Goal: Information Seeking & Learning: Learn about a topic

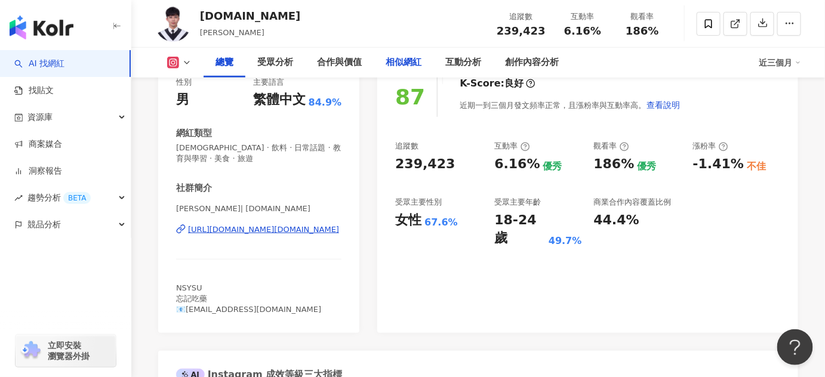
scroll to position [162, 0]
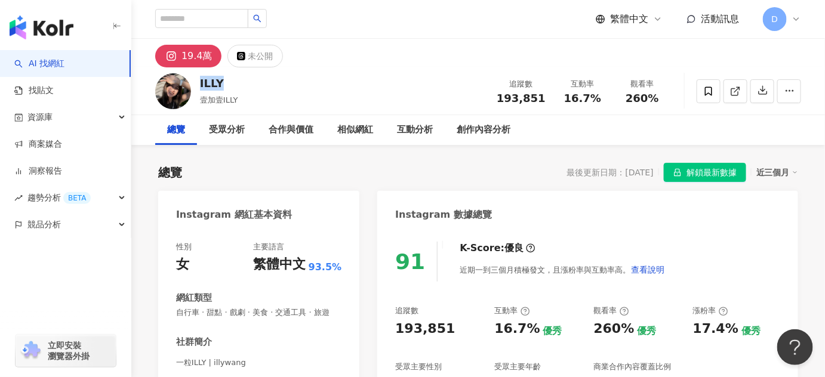
drag, startPoint x: 200, startPoint y: 83, endPoint x: 229, endPoint y: 81, distance: 28.7
click at [229, 81] on div "ILLY" at bounding box center [219, 83] width 38 height 15
copy div "ILLY"
drag, startPoint x: 328, startPoint y: 175, endPoint x: 318, endPoint y: 166, distance: 12.7
click at [328, 175] on div "總覽 最後更新日期：2025/8/11 解鎖最新數據 近三個月" at bounding box center [478, 172] width 640 height 19
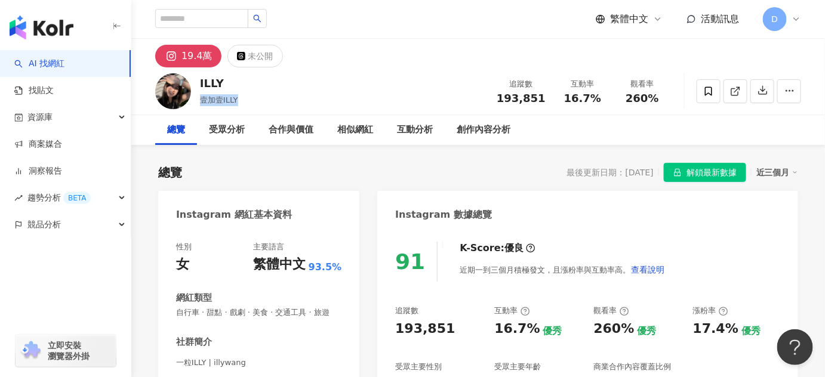
drag, startPoint x: 200, startPoint y: 103, endPoint x: 260, endPoint y: 103, distance: 60.3
click at [260, 103] on div "ILLY 壹加壹ILLY 追蹤數 193,851 互動率 16.7% 觀看率 260%" at bounding box center [477, 90] width 693 height 47
copy span "壹加壹ILLY"
click at [230, 100] on span "壹加壹ILLY" at bounding box center [219, 99] width 38 height 9
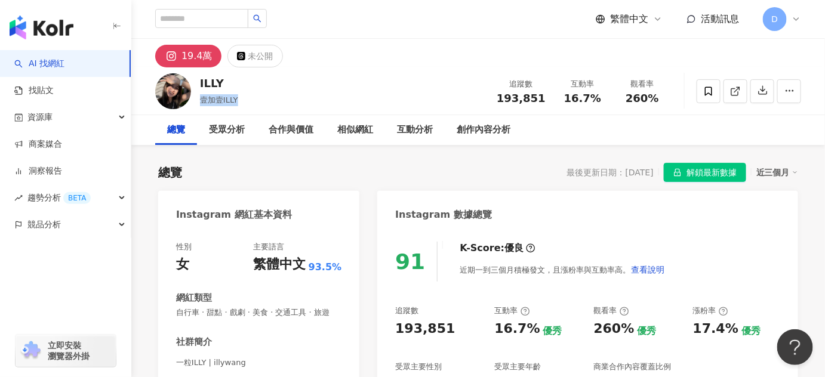
drag, startPoint x: 243, startPoint y: 101, endPoint x: 201, endPoint y: 97, distance: 42.0
click at [201, 97] on div "ILLY 壹加壹ILLY 追蹤數 193,851 互動率 16.7% 觀看率 260%" at bounding box center [477, 90] width 693 height 47
copy span "壹加壹ILLY"
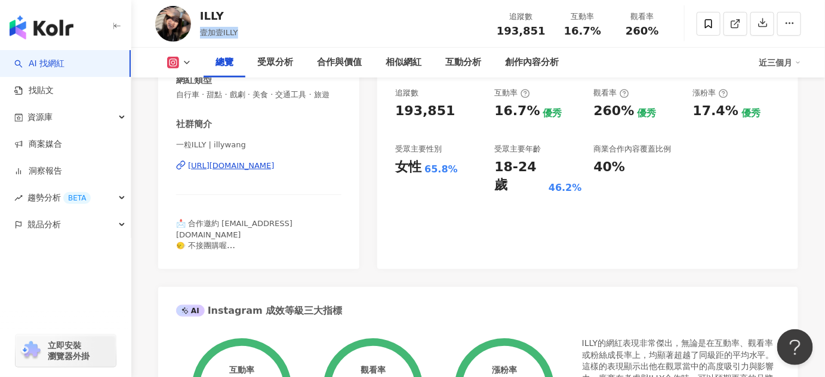
scroll to position [162, 0]
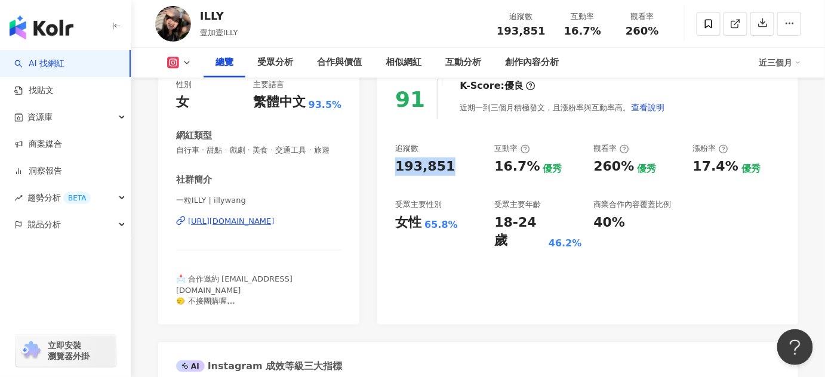
drag, startPoint x: 394, startPoint y: 162, endPoint x: 464, endPoint y: 168, distance: 70.1
click at [464, 168] on div "91 K-Score : 優良 近期一到三個月積極發文，且漲粉率與互動率高。 查看說明 追蹤數 193,851 互動率 16.7% 優秀 觀看率 260% 優…" at bounding box center [587, 195] width 421 height 257
copy div "193,851"
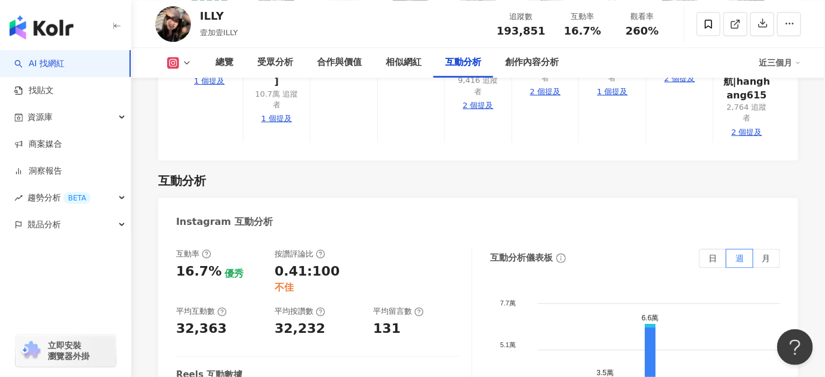
scroll to position [2440, 0]
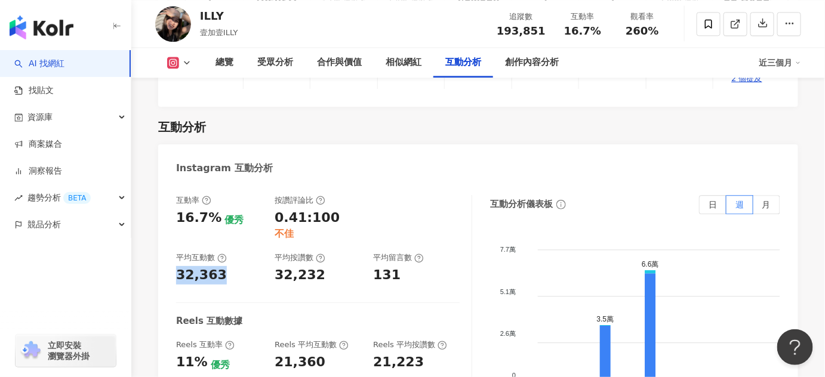
drag, startPoint x: 222, startPoint y: 200, endPoint x: 165, endPoint y: 202, distance: 57.3
click at [165, 202] on div "互動率 16.7% 優秀 按讚評論比 0.41:100 不佳 平均互動數 32,363 平均按讚數 32,232 平均留言數 131 Reels 互動數據 R…" at bounding box center [478, 317] width 640 height 268
copy div "32,363"
click at [225, 254] on icon at bounding box center [222, 259] width 10 height 10
drag, startPoint x: 180, startPoint y: 152, endPoint x: 217, endPoint y: 152, distance: 37.0
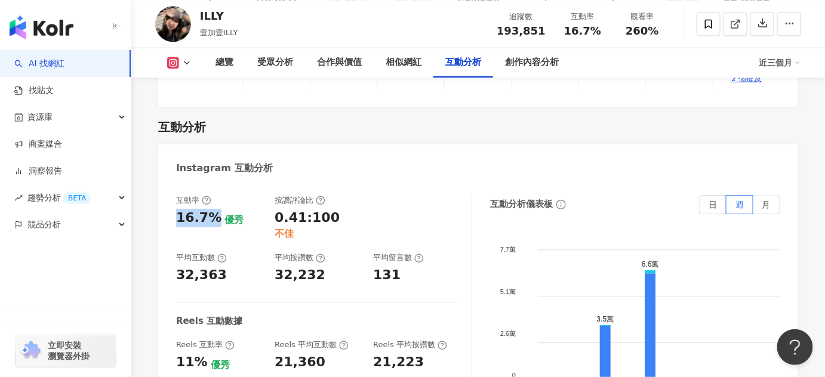
click at [217, 209] on div "16.7% 優秀" at bounding box center [219, 218] width 87 height 18
copy div "16.7%"
drag, startPoint x: 203, startPoint y: 283, endPoint x: 166, endPoint y: 286, distance: 36.5
click at [166, 286] on div "互動率 16.7% 優秀 按讚評論比 0.41:100 不佳 平均互動數 32,363 平均按讚數 32,232 平均留言數 131 Reels 互動數據 R…" at bounding box center [478, 317] width 640 height 268
copy div "11%"
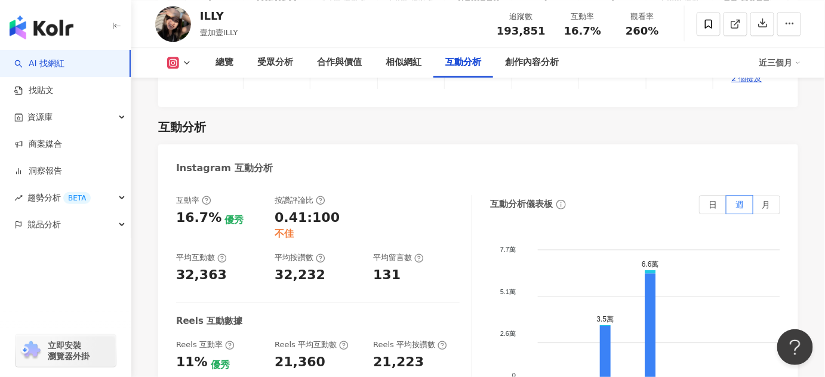
click at [326, 353] on div "21,360" at bounding box center [317, 362] width 87 height 18
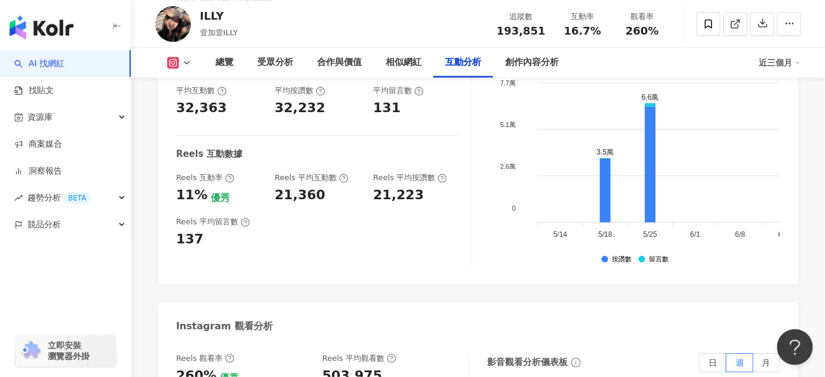
scroll to position [2766, 0]
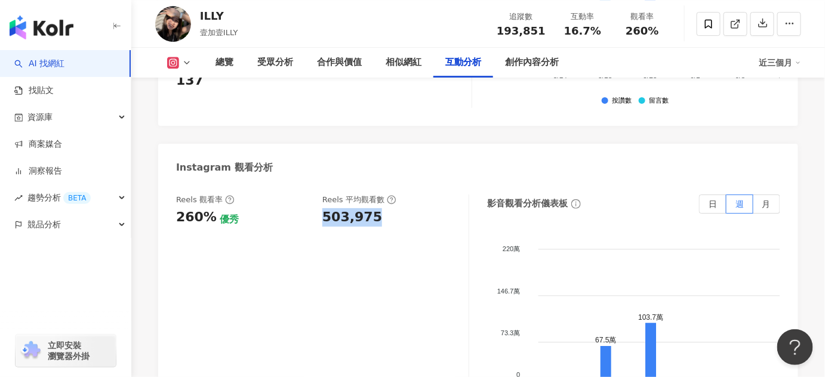
drag, startPoint x: 319, startPoint y: 155, endPoint x: 389, endPoint y: 154, distance: 70.4
click at [389, 195] on div "Reels 觀看率 260% 優秀 Reels 平均觀看數 503,975" at bounding box center [316, 211] width 280 height 32
copy div "503,975"
click at [227, 195] on div "Reels 觀看率 260% 優秀 Reels 平均觀看數 503,975" at bounding box center [322, 314] width 293 height 239
drag, startPoint x: 212, startPoint y: 150, endPoint x: 156, endPoint y: 157, distance: 57.1
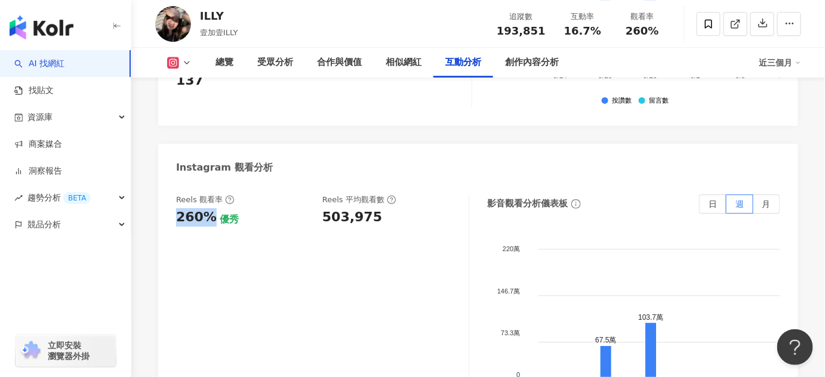
copy div "260%"
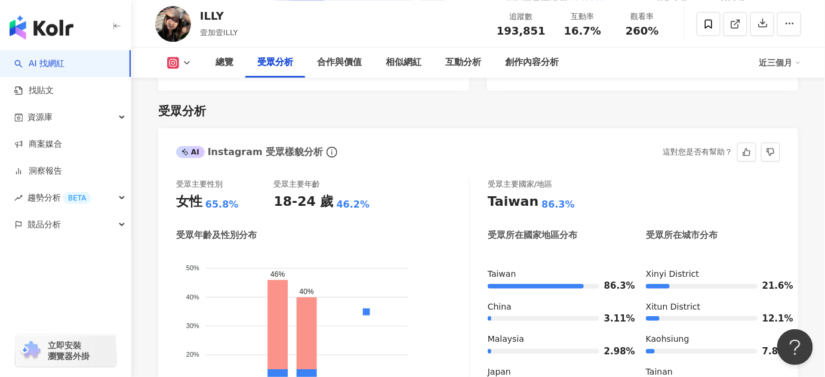
scroll to position [922, 0]
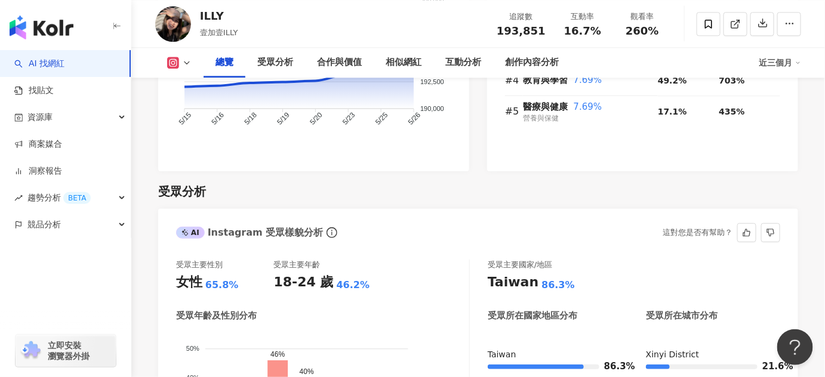
click at [234, 292] on div "65.8%" at bounding box center [221, 285] width 33 height 13
drag, startPoint x: 238, startPoint y: 295, endPoint x: 144, endPoint y: 296, distance: 94.3
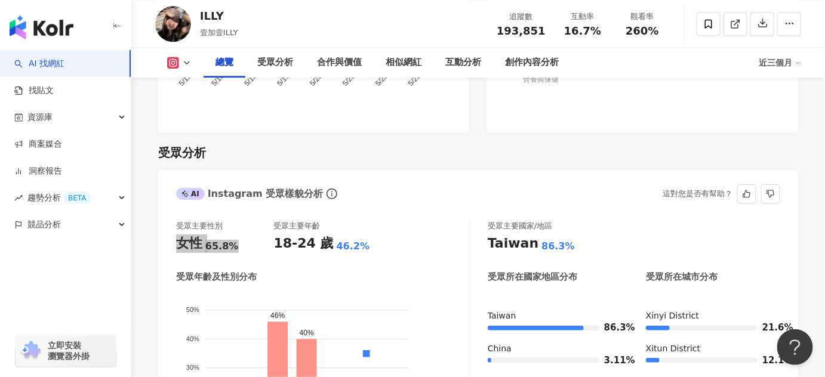
scroll to position [976, 0]
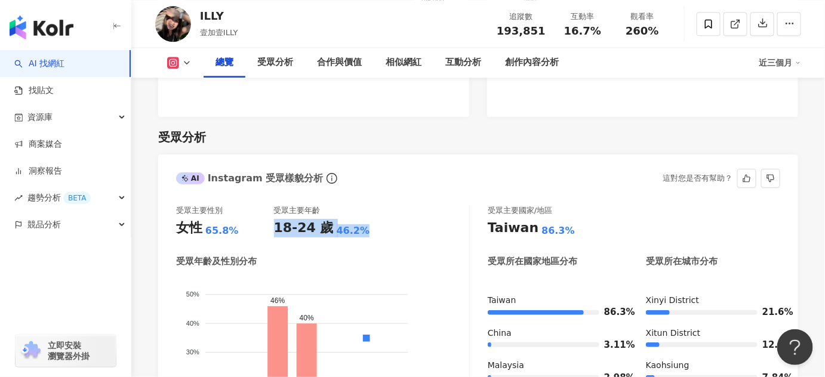
drag, startPoint x: 361, startPoint y: 243, endPoint x: 273, endPoint y: 240, distance: 87.8
click at [274, 237] on div "18-24 歲 46.2%" at bounding box center [323, 228] width 98 height 18
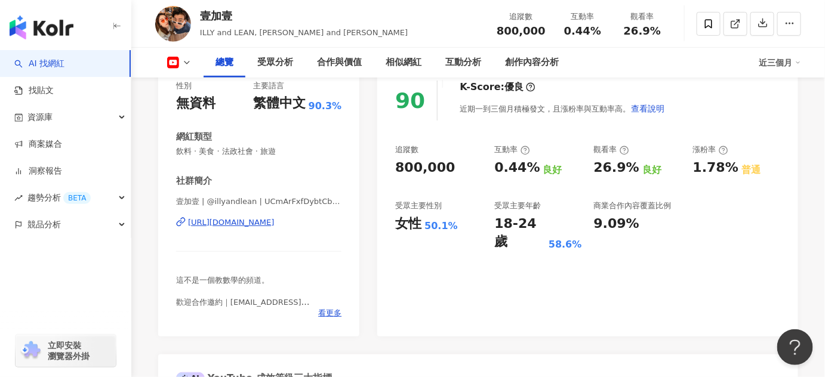
scroll to position [54, 0]
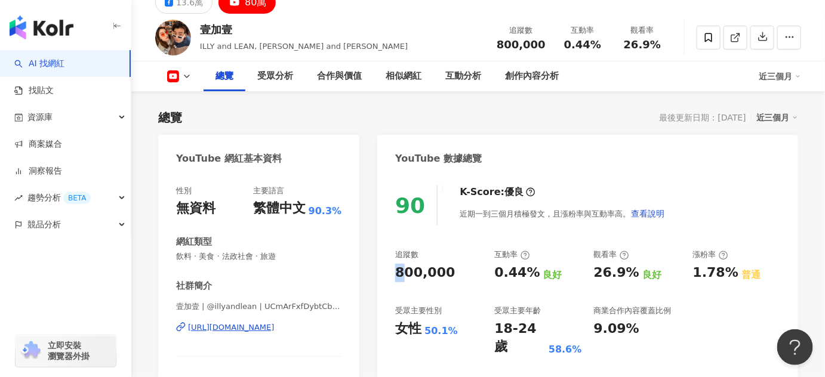
click at [397, 267] on div "800,000" at bounding box center [425, 273] width 60 height 18
click at [395, 274] on div "800,000" at bounding box center [425, 273] width 60 height 18
drag, startPoint x: 394, startPoint y: 273, endPoint x: 442, endPoint y: 271, distance: 47.8
click at [442, 271] on div "90 K-Score : 優良 近期一到三個月積極發文，且漲粉率與互動率高。 查看說明 追蹤數 800,000 互動率 0.44% 良好 觀看率 26.9% …" at bounding box center [587, 308] width 421 height 268
copy div "800,000"
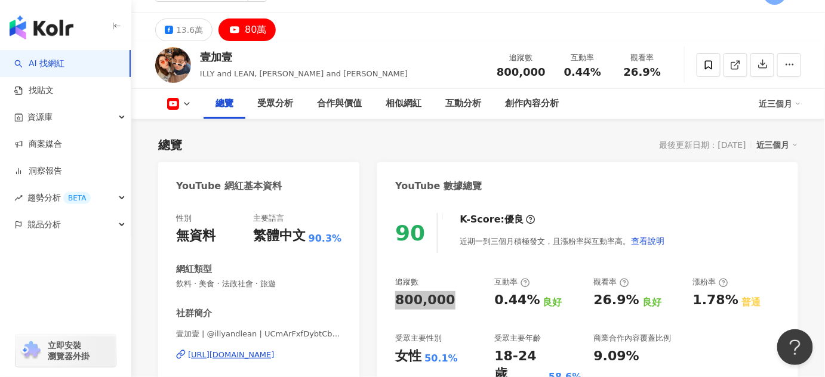
scroll to position [0, 0]
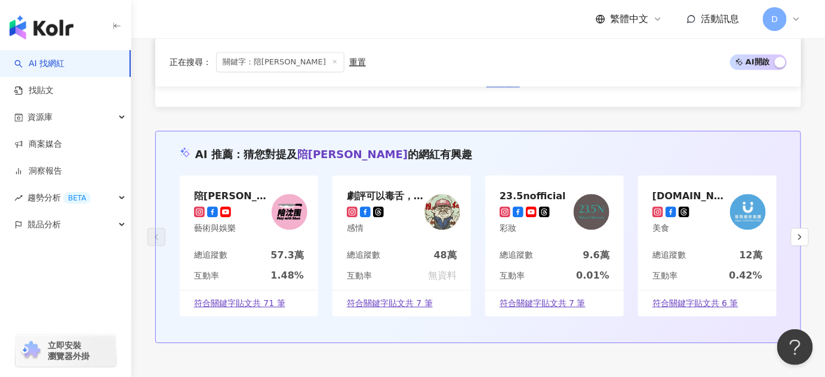
scroll to position [2495, 0]
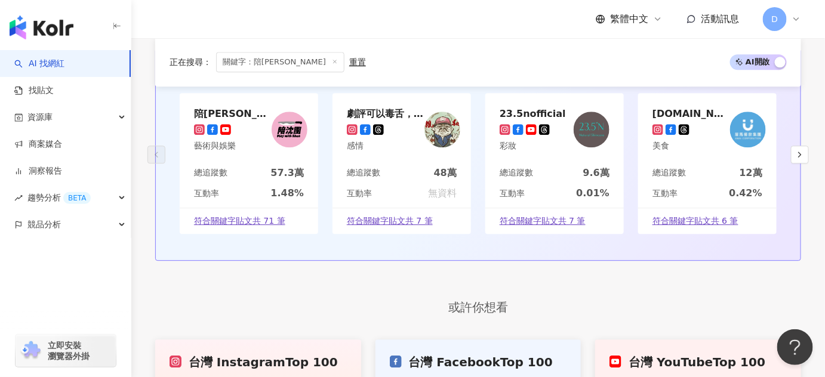
click at [288, 144] on img at bounding box center [289, 130] width 36 height 36
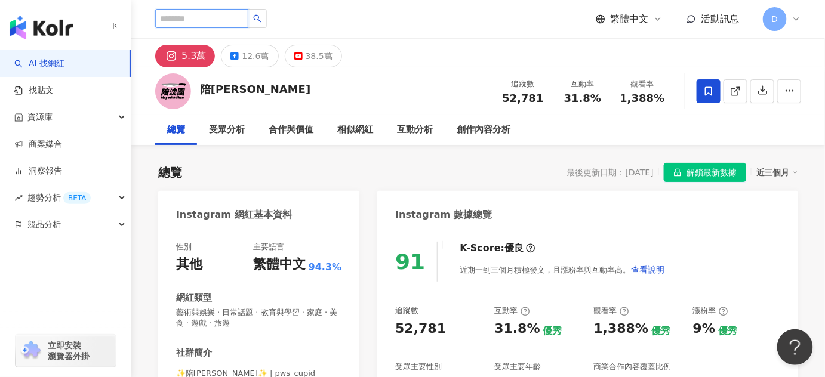
click at [191, 14] on input "search" at bounding box center [201, 18] width 93 height 19
paste input "**********"
type input "**********"
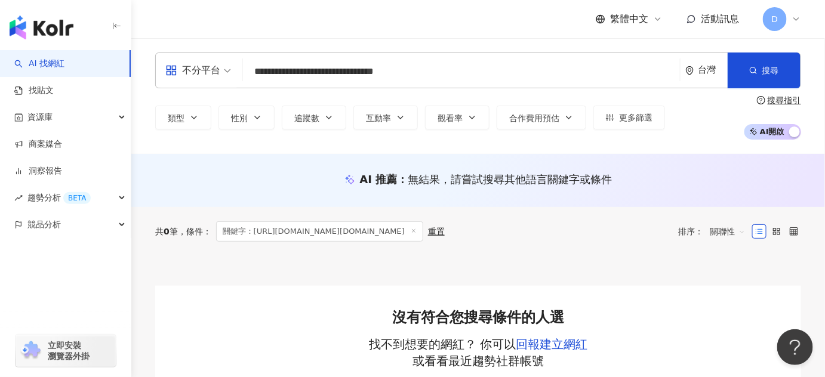
drag, startPoint x: 453, startPoint y: 77, endPoint x: 110, endPoint y: 58, distance: 343.0
click at [110, 58] on div "**********" at bounding box center [412, 325] width 825 height 650
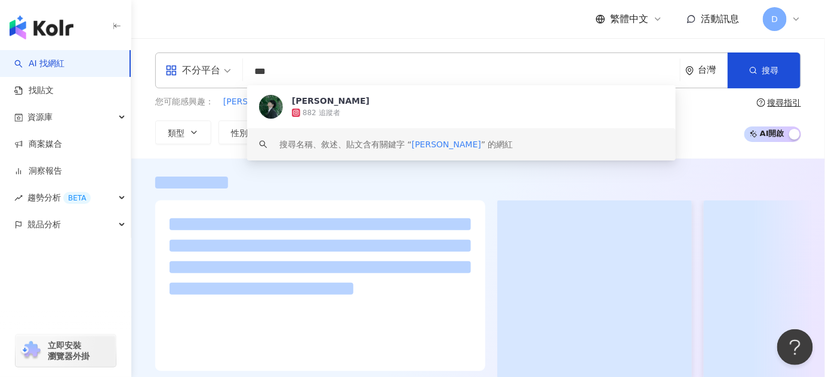
click at [297, 35] on div "繁體中文 活動訊息 D" at bounding box center [478, 19] width 646 height 38
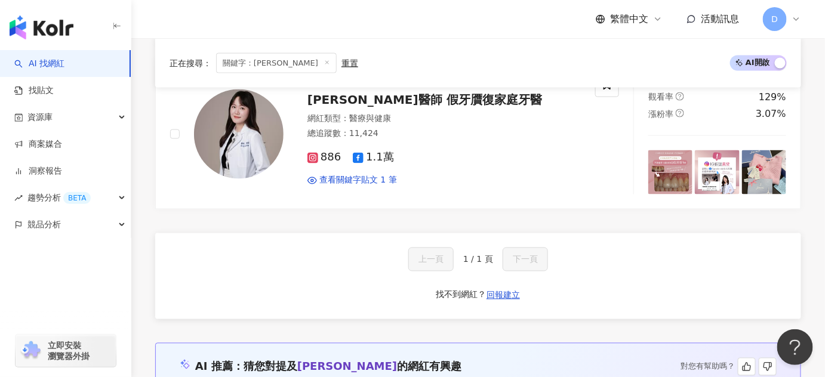
scroll to position [705, 0]
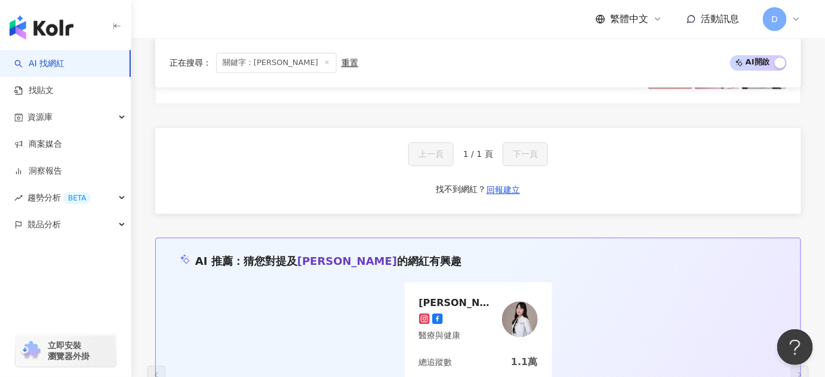
click at [277, 64] on span "關鍵字：[PERSON_NAME]" at bounding box center [276, 63] width 121 height 20
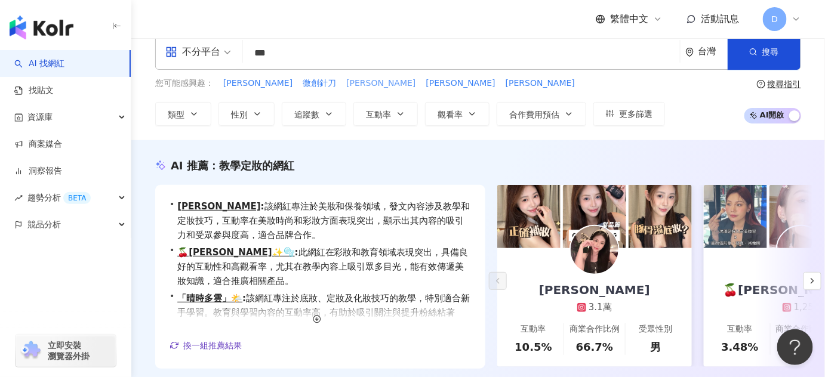
scroll to position [0, 0]
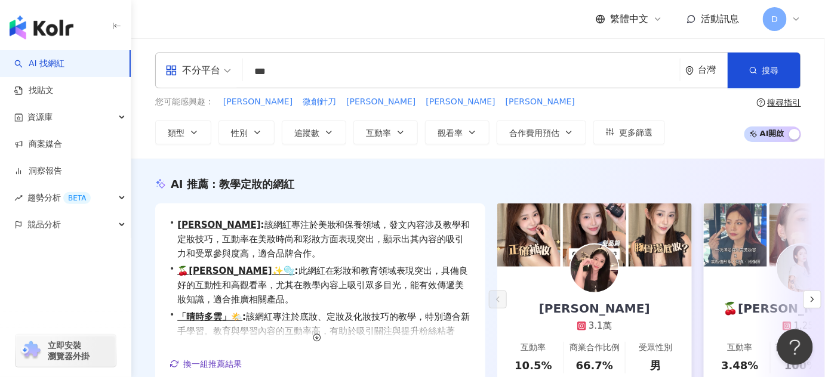
click at [313, 68] on input "***" at bounding box center [461, 71] width 427 height 23
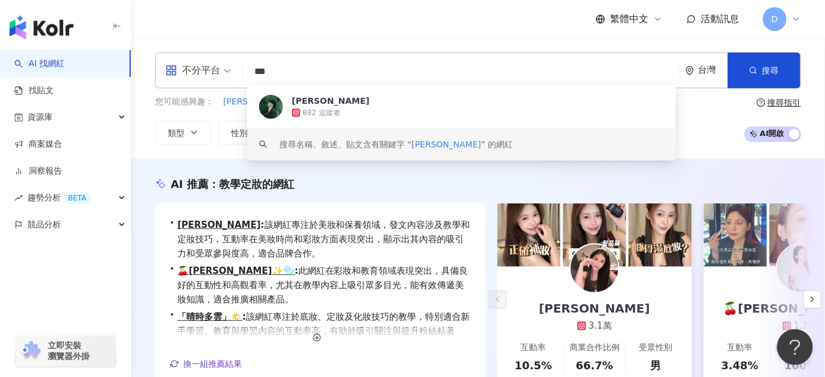
type input "**"
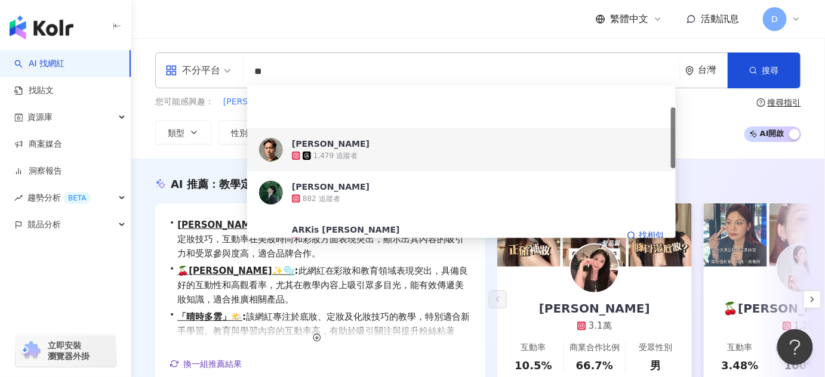
scroll to position [54, 0]
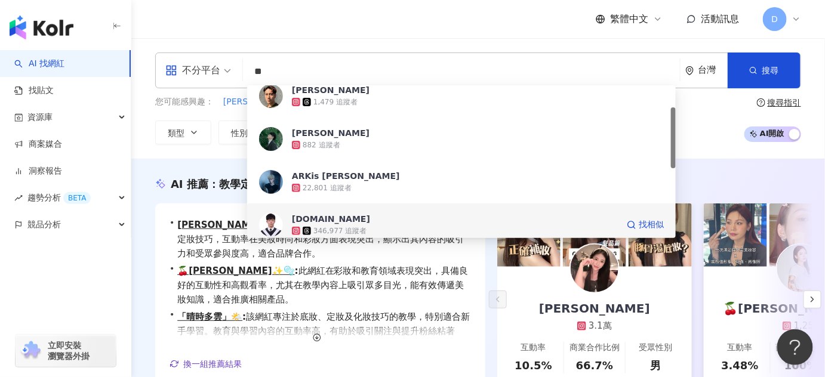
click at [356, 230] on div "346,977 追蹤者" at bounding box center [339, 231] width 53 height 10
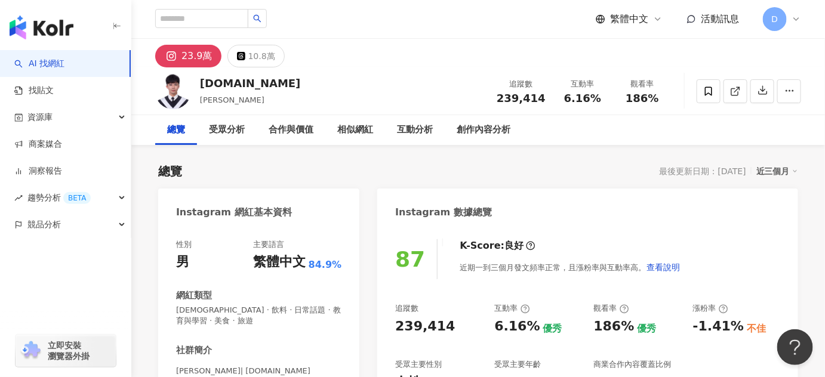
drag, startPoint x: 223, startPoint y: 103, endPoint x: 215, endPoint y: 100, distance: 8.0
click at [215, 100] on span "[PERSON_NAME]" at bounding box center [232, 99] width 64 height 9
copy span "倫"
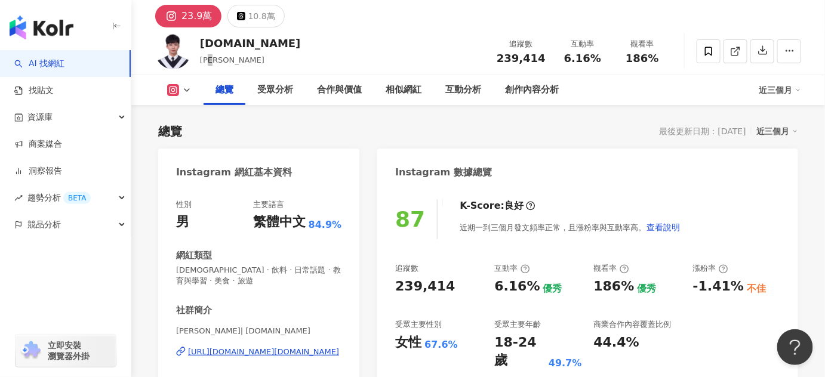
scroll to position [108, 0]
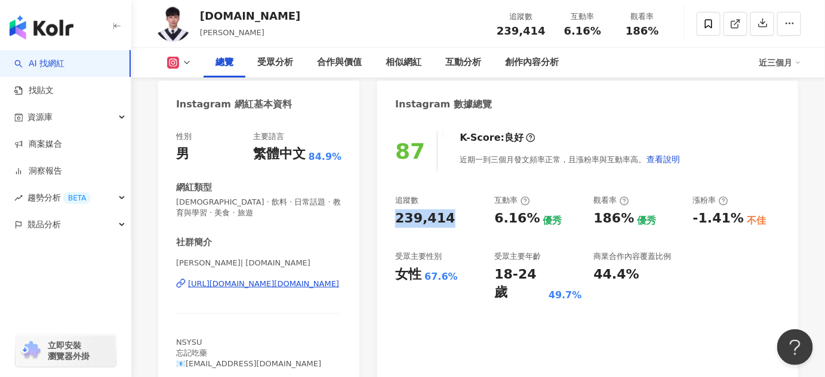
drag, startPoint x: 397, startPoint y: 214, endPoint x: 462, endPoint y: 216, distance: 64.5
click at [462, 216] on div "239,414" at bounding box center [438, 218] width 87 height 18
copy div "239,414"
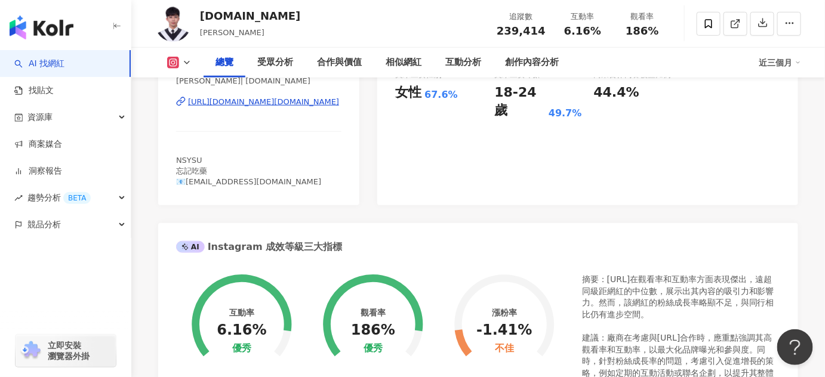
scroll to position [217, 0]
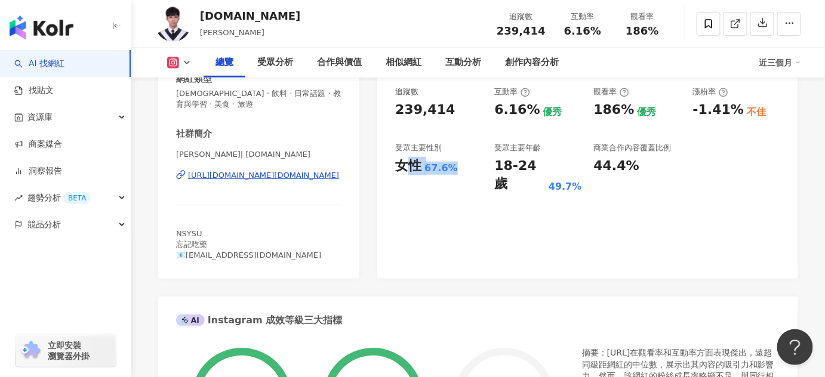
drag, startPoint x: 402, startPoint y: 174, endPoint x: 464, endPoint y: 169, distance: 62.2
click at [464, 169] on div "女性 67.6%" at bounding box center [438, 166] width 87 height 18
click at [437, 175] on div "87 K-Score : 良好 近期一到三個月發文頻率正常，且漲粉率與互動率高。 查看說明 追蹤數 239,414 互動率 6.16% 優秀 觀看率 186%…" at bounding box center [587, 145] width 421 height 268
click at [397, 163] on div "女性" at bounding box center [408, 166] width 26 height 18
drag, startPoint x: 396, startPoint y: 167, endPoint x: 464, endPoint y: 169, distance: 68.0
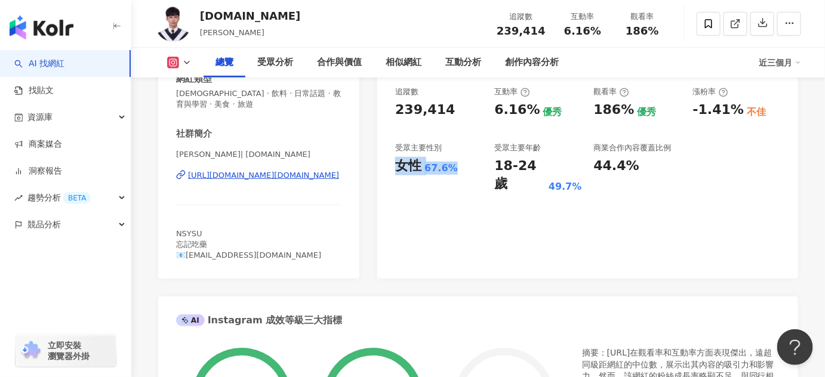
click at [464, 169] on div "女性 67.6%" at bounding box center [438, 166] width 87 height 18
copy div "女性 67.6%"
click at [495, 175] on div "87 K-Score : 良好 近期一到三個月發文頻率正常，且漲粉率與互動率高。 查看說明 追蹤數 239,414 互動率 6.16% 優秀 觀看率 186%…" at bounding box center [587, 145] width 421 height 268
drag, startPoint x: 488, startPoint y: 162, endPoint x: 575, endPoint y: 172, distance: 87.1
click at [575, 172] on div "追蹤數 239,414 互動率 6.16% 優秀 觀看率 186% 優秀 漲粉率 -1.41% 不佳 受眾主要性別 女性 67.6% 受眾主要年齡 18-24…" at bounding box center [587, 140] width 385 height 107
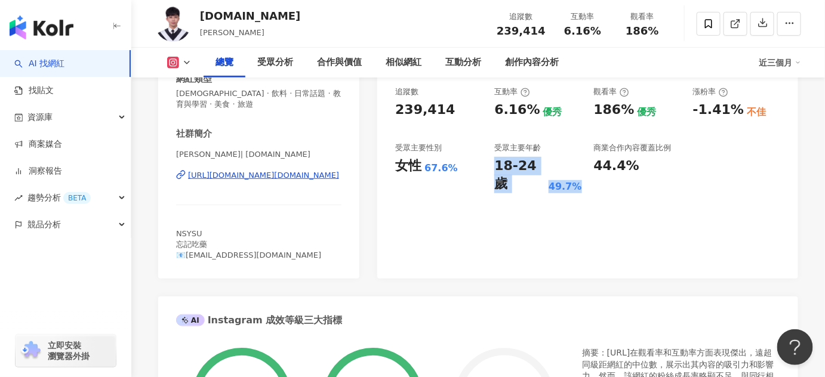
copy div "18-24 歲 49.7%"
click at [612, 174] on div "44.4%" at bounding box center [616, 166] width 45 height 18
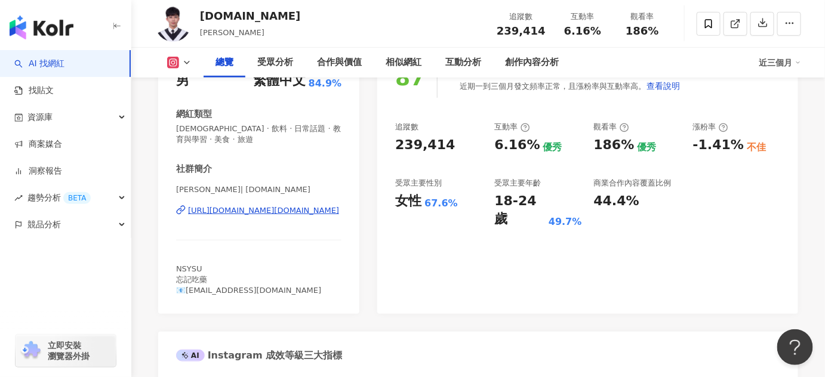
scroll to position [162, 0]
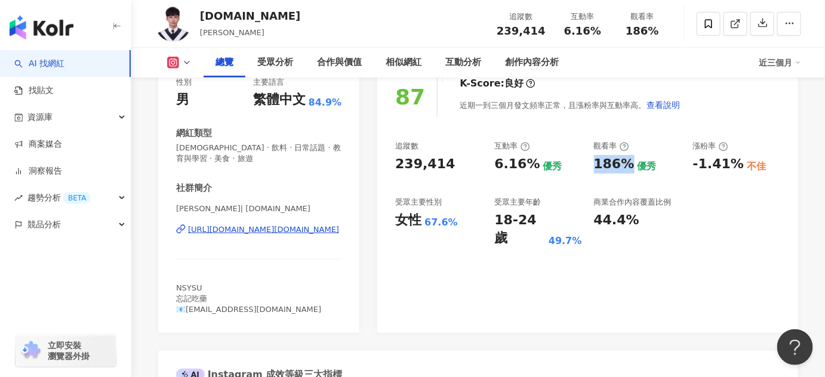
drag, startPoint x: 590, startPoint y: 168, endPoint x: 626, endPoint y: 166, distance: 35.8
click at [626, 166] on div "追蹤數 239,414 互動率 6.16% 優秀 觀看率 186% 優秀 漲粉率 -1.41% 不佳 受眾主要性別 女性 67.6% 受眾主要年齡 18-24…" at bounding box center [587, 194] width 385 height 107
copy div "186%"
drag, startPoint x: 493, startPoint y: 165, endPoint x: 537, endPoint y: 166, distance: 44.2
click at [537, 166] on div "追蹤數 239,414 互動率 6.16% 優秀 觀看率 186% 優秀 漲粉率 -1.41% 不佳 受眾主要性別 女性 67.6% 受眾主要年齡 18-24…" at bounding box center [587, 194] width 385 height 107
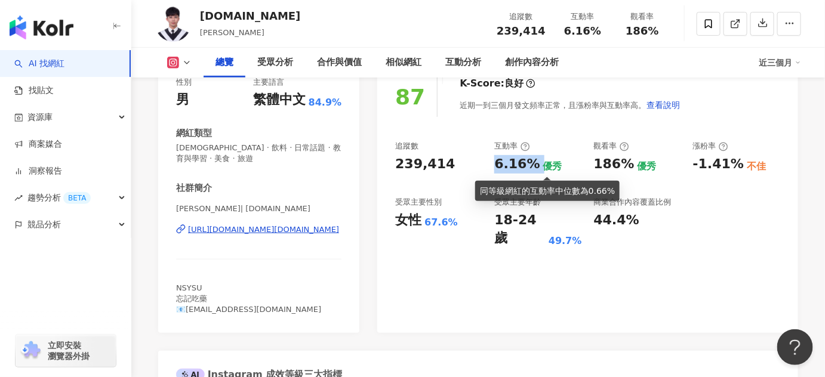
copy div "6.16%"
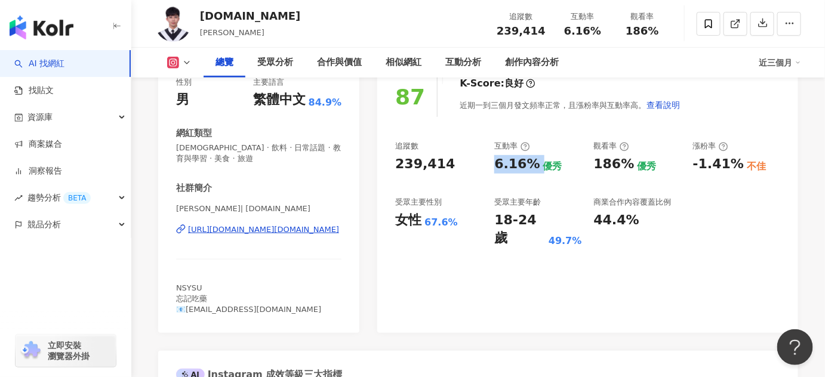
click at [444, 168] on div "239,414" at bounding box center [425, 164] width 60 height 18
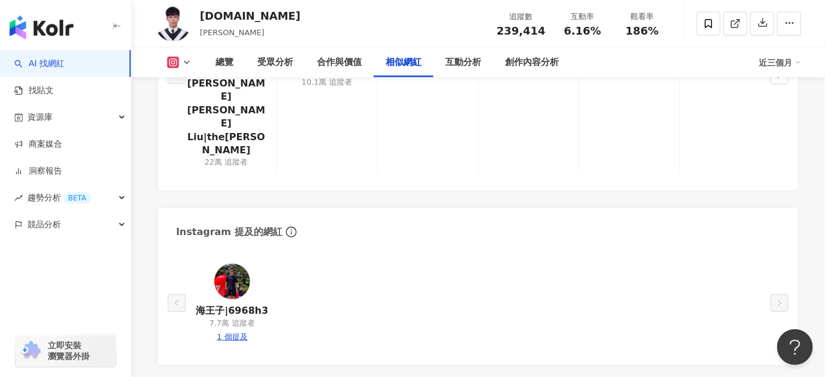
scroll to position [2332, 0]
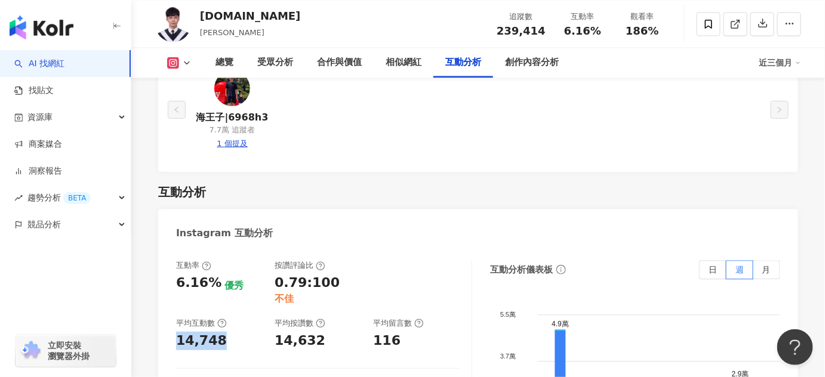
drag, startPoint x: 186, startPoint y: 251, endPoint x: 169, endPoint y: 252, distance: 16.8
click at [169, 252] on div "互動率 6.16% 優秀 按讚評論比 0.79:100 不佳 平均互動數 14,748 平均按讚數 14,632 平均留言數 116 Reels 互動數據 R…" at bounding box center [478, 382] width 640 height 268
copy div "14,748"
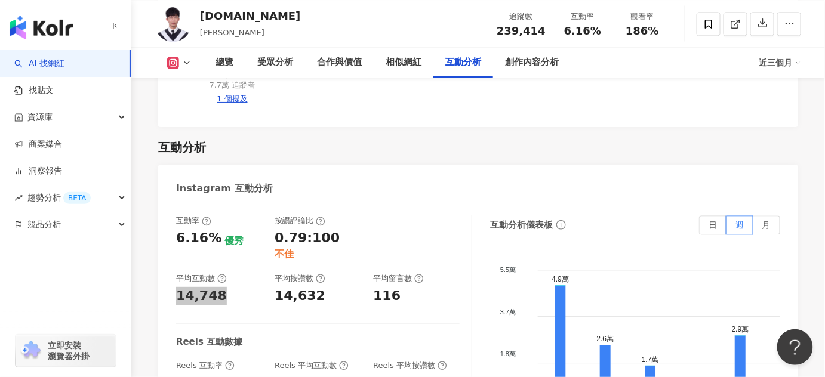
scroll to position [2387, 0]
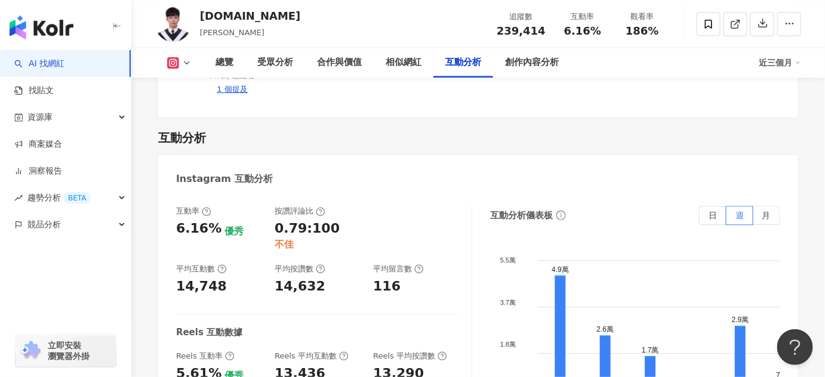
click at [277, 365] on div "13,436" at bounding box center [299, 374] width 51 height 18
drag, startPoint x: 269, startPoint y: 288, endPoint x: 335, endPoint y: 283, distance: 66.4
click at [335, 351] on div "Reels 互動率 5.61% 優秀 Reels 平均互動數 13,436 Reels 平均按讚數 13,290" at bounding box center [317, 367] width 283 height 32
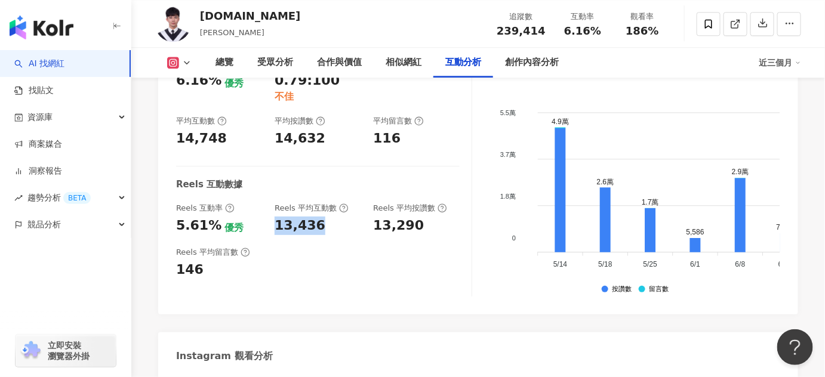
scroll to position [2603, 0]
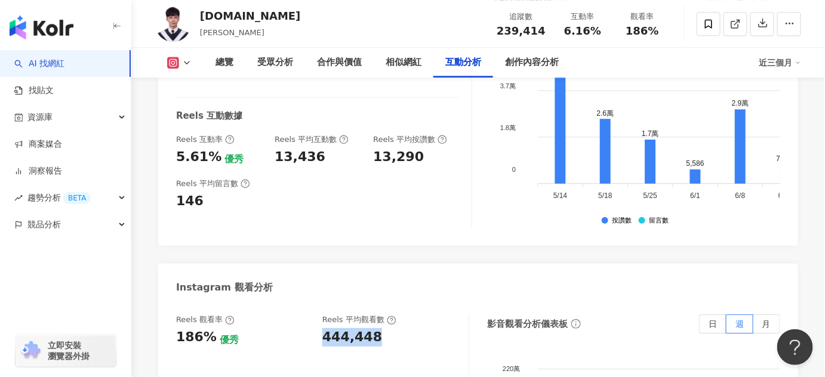
drag, startPoint x: 383, startPoint y: 261, endPoint x: 322, endPoint y: 259, distance: 60.9
click at [322, 328] on div "444,448" at bounding box center [389, 337] width 134 height 18
copy div "444,448"
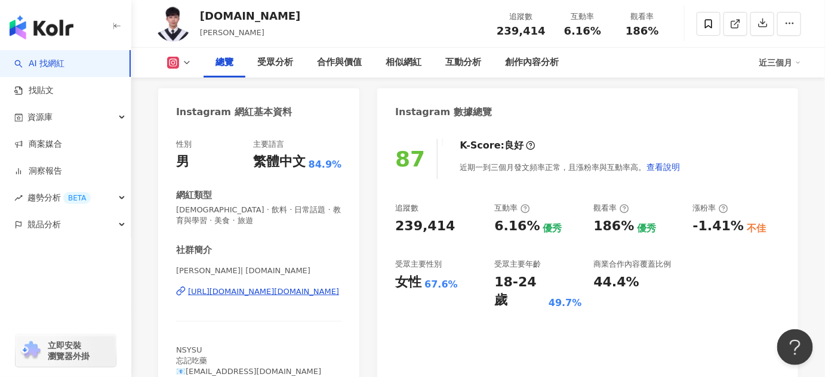
scroll to position [162, 0]
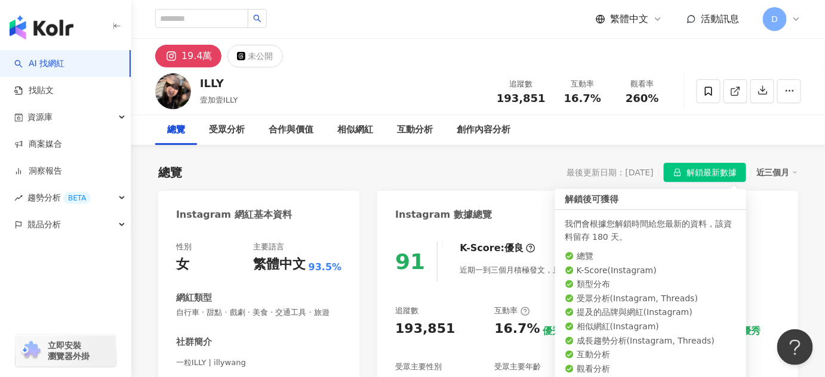
scroll to position [108, 0]
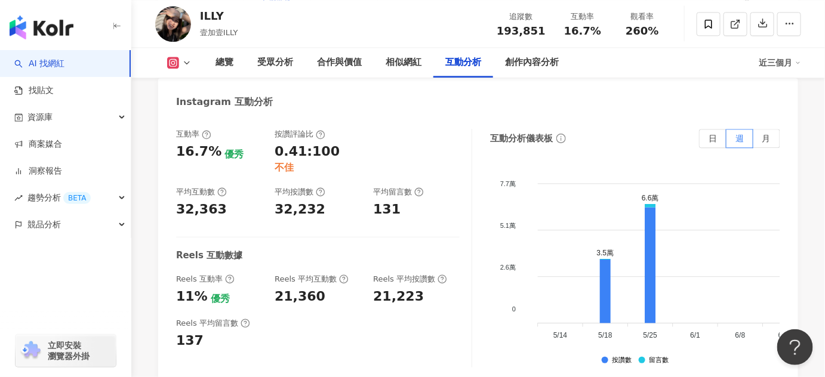
scroll to position [2586, 0]
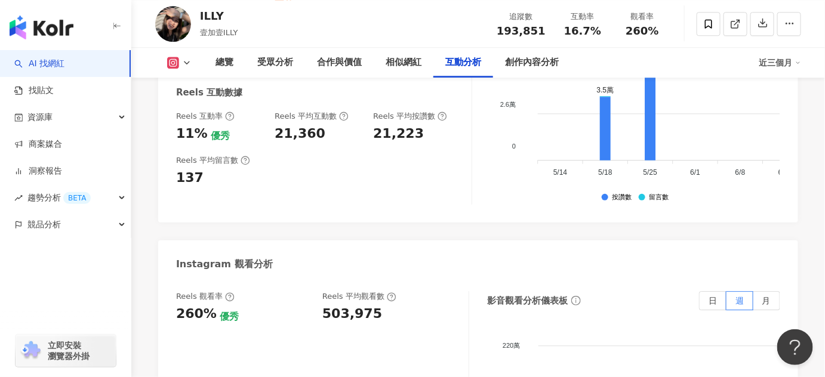
click at [440, 241] on div "Instagram 觀看分析" at bounding box center [478, 259] width 640 height 39
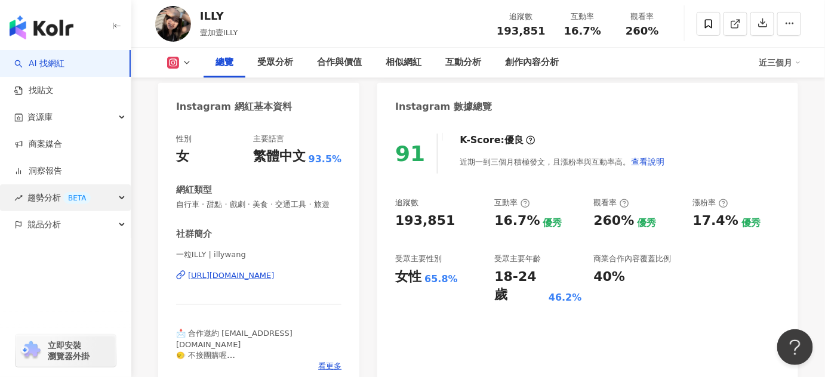
scroll to position [271, 0]
